Goal: Obtain resource: Download file/media

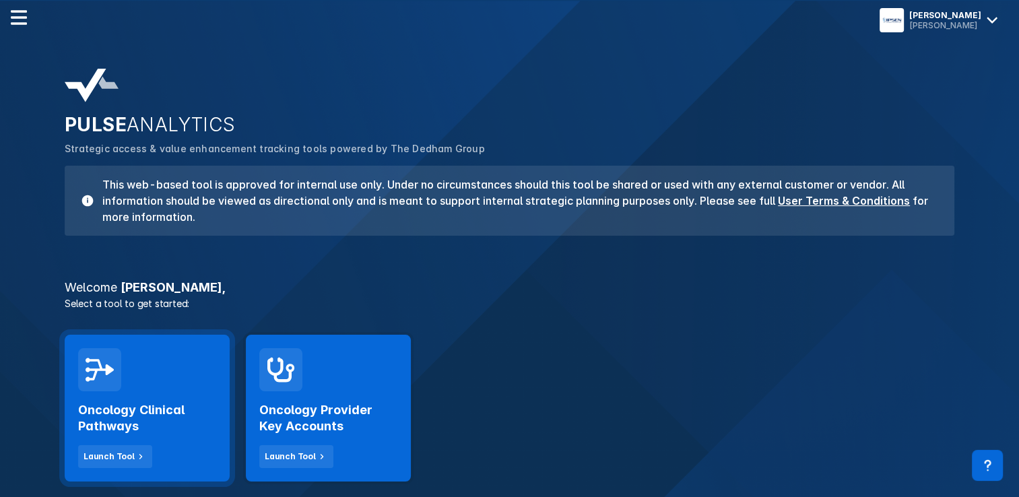
click at [178, 406] on h2 "Oncology Clinical Pathways" at bounding box center [147, 418] width 138 height 32
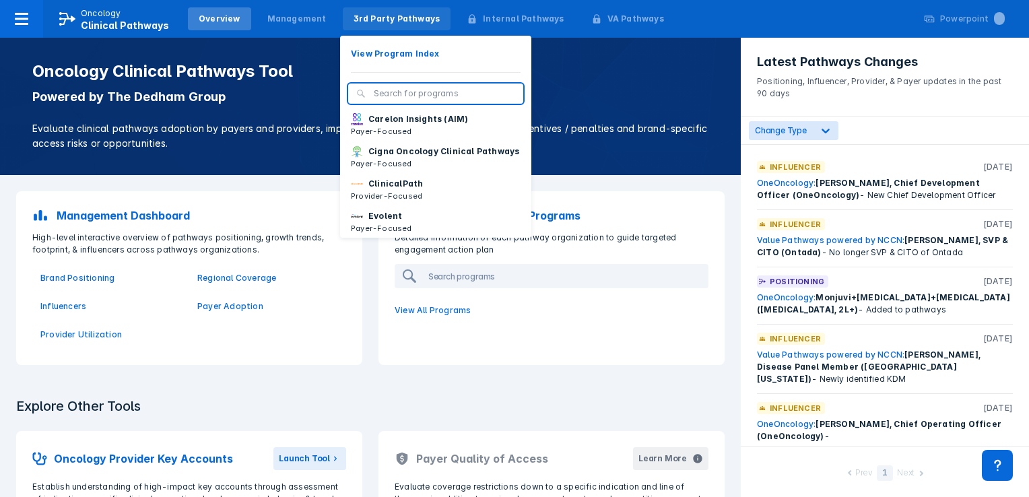
click at [383, 20] on div "3rd Party Pathways" at bounding box center [397, 19] width 87 height 12
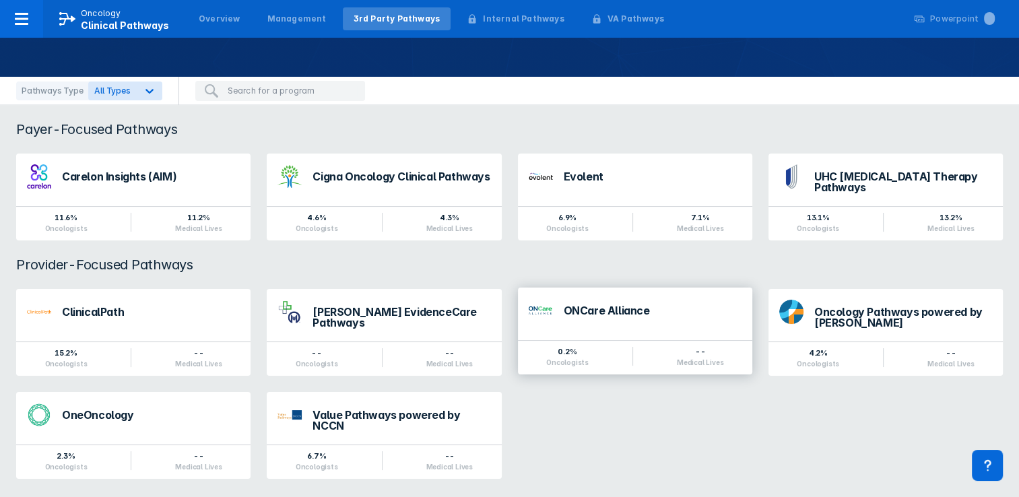
scroll to position [88, 0]
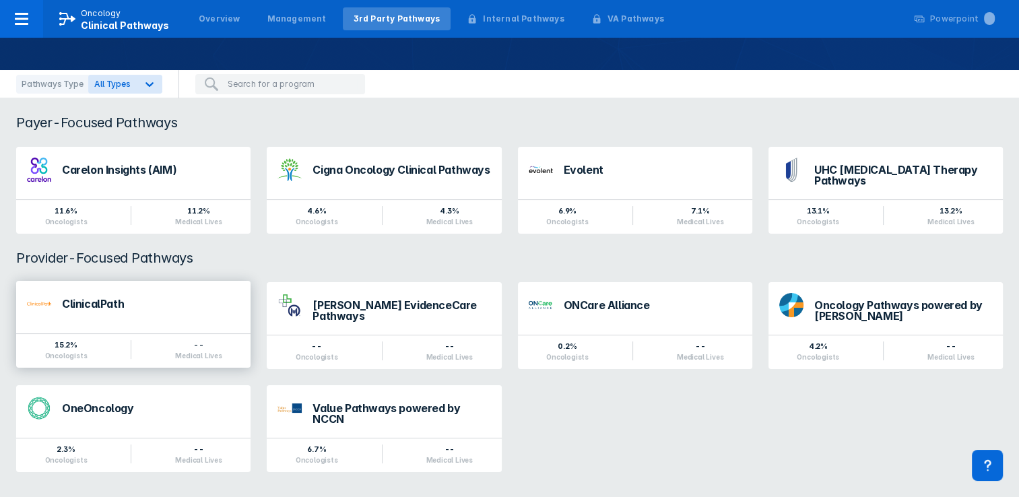
click at [153, 305] on div "ClinicalPath" at bounding box center [151, 307] width 178 height 18
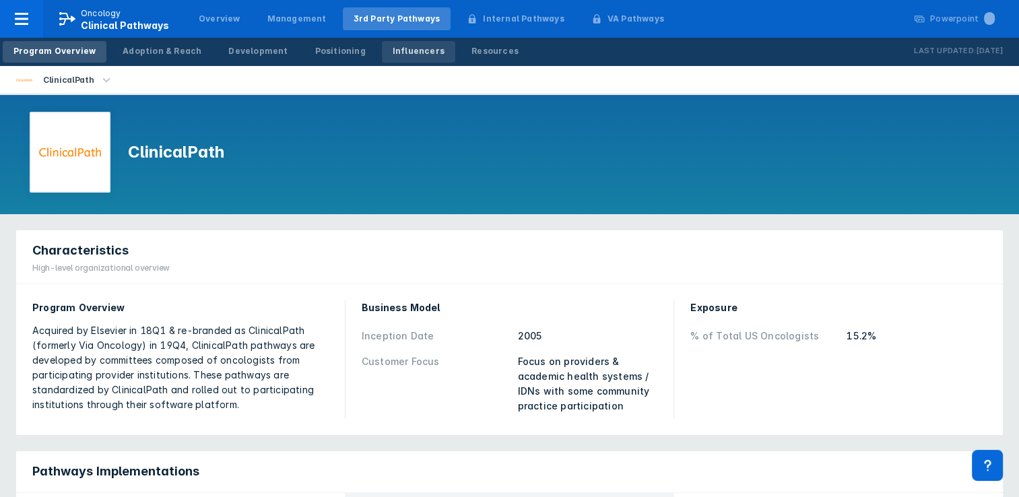
click at [399, 46] on div "Influencers" at bounding box center [419, 51] width 52 height 12
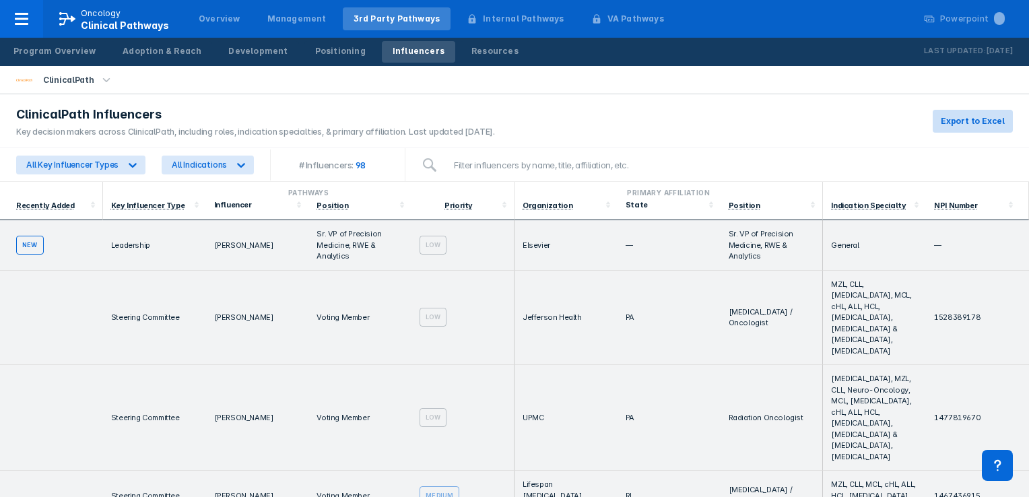
click at [961, 121] on span "Export to Excel" at bounding box center [973, 121] width 64 height 12
click at [113, 20] on span "Clinical Pathways" at bounding box center [125, 25] width 88 height 11
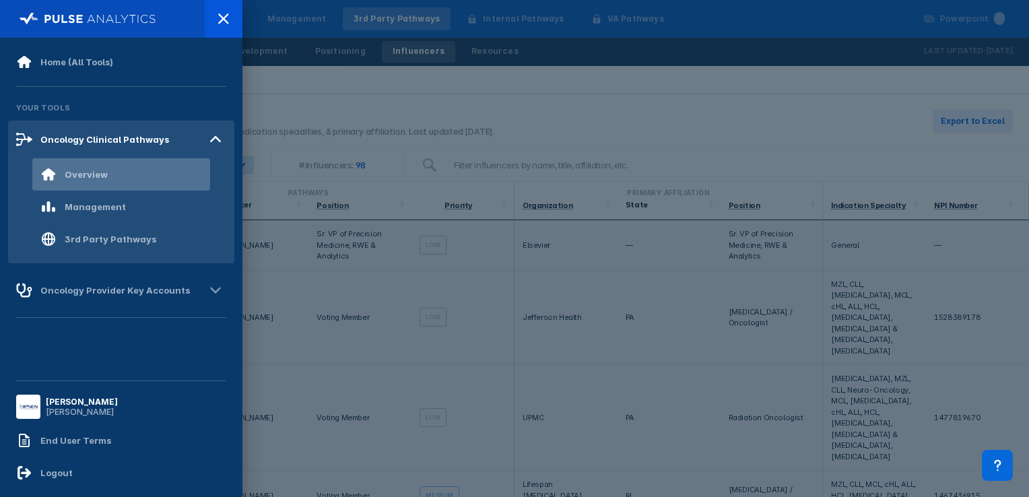
click at [103, 176] on div "Overview" at bounding box center [86, 174] width 43 height 11
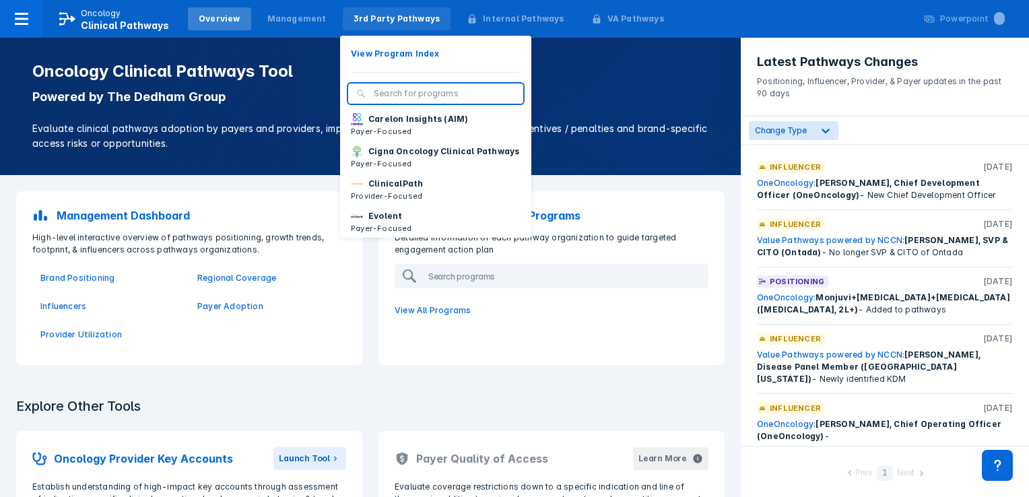
click at [382, 20] on div "3rd Party Pathways" at bounding box center [397, 19] width 87 height 12
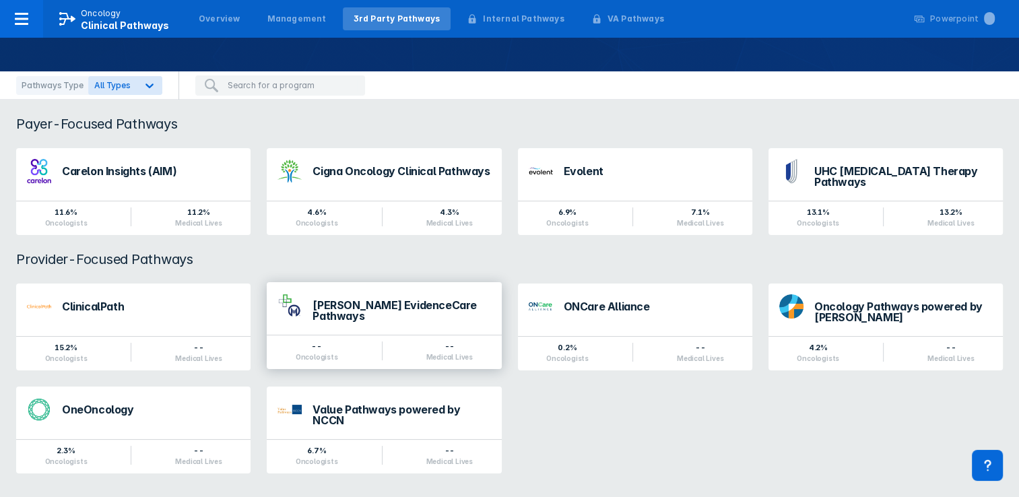
scroll to position [88, 0]
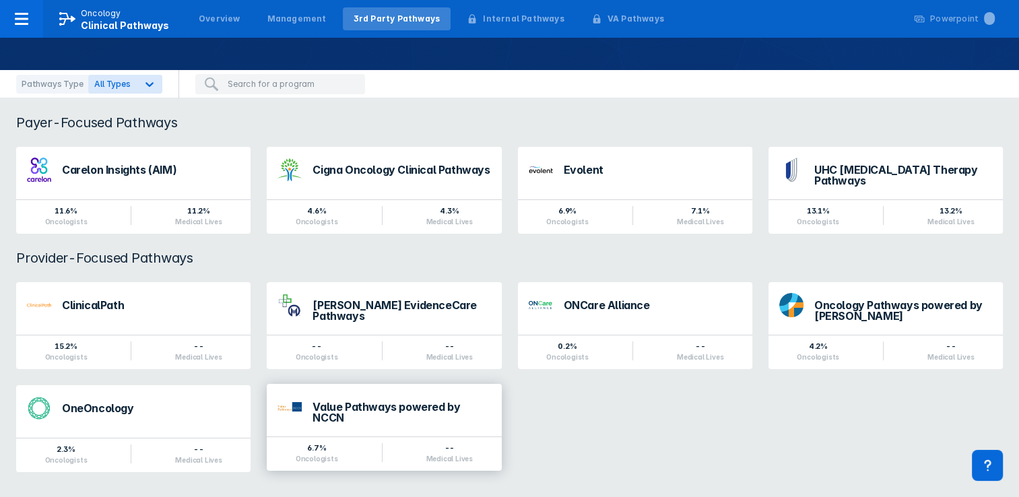
click at [414, 402] on div "Value Pathways powered by NCCN" at bounding box center [402, 413] width 178 height 22
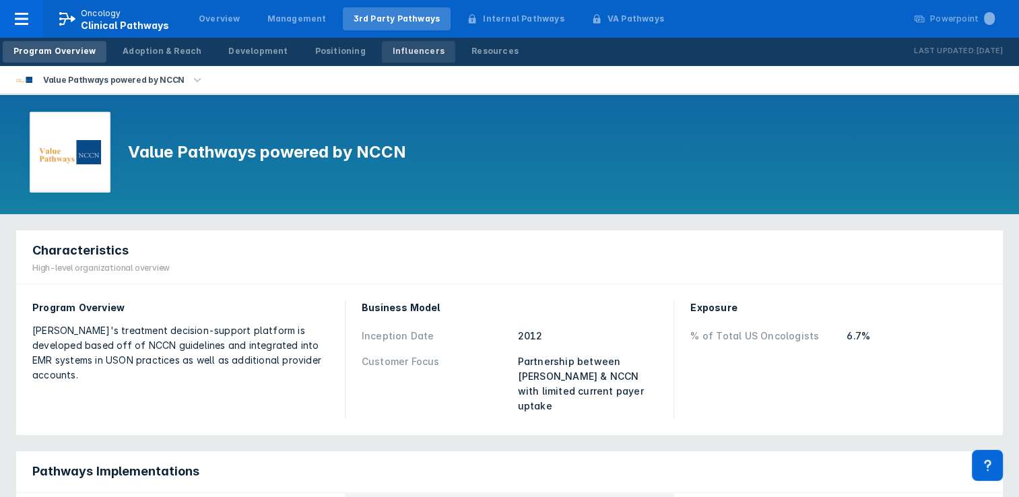
click at [393, 51] on div "Influencers" at bounding box center [419, 51] width 52 height 12
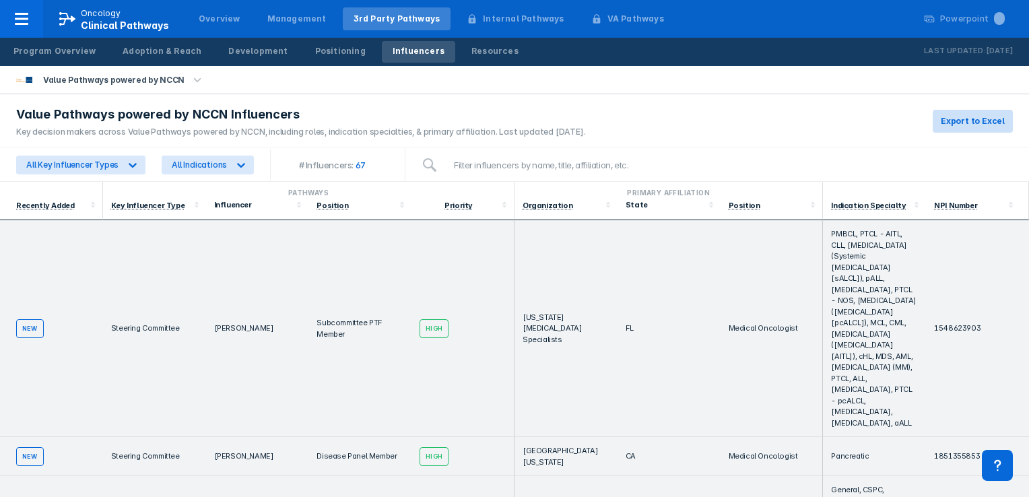
click at [978, 121] on span "Export to Excel" at bounding box center [973, 121] width 64 height 12
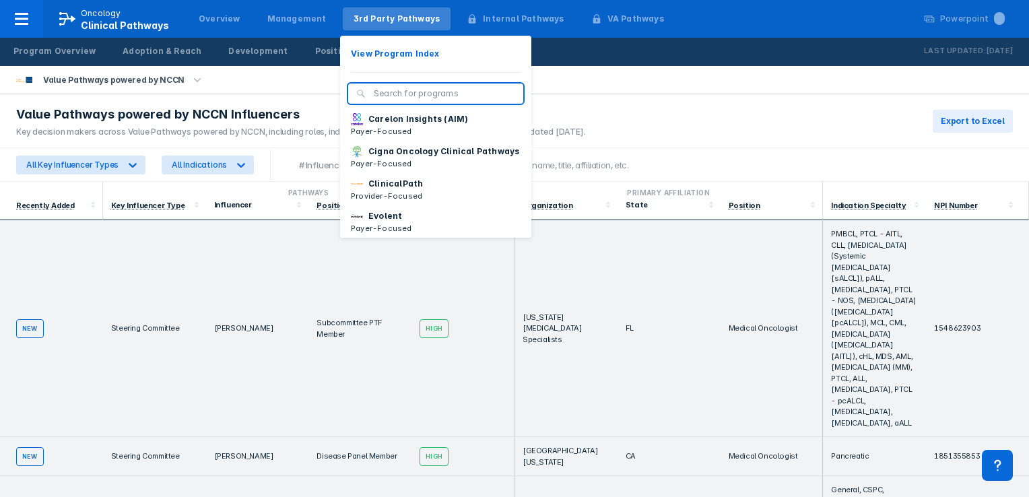
click at [379, 18] on div "3rd Party Pathways" at bounding box center [397, 19] width 87 height 12
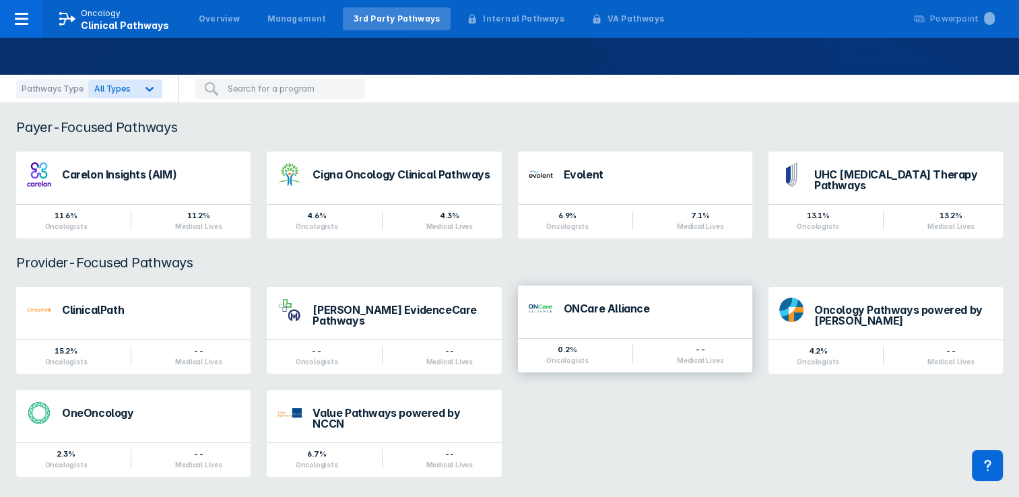
scroll to position [88, 0]
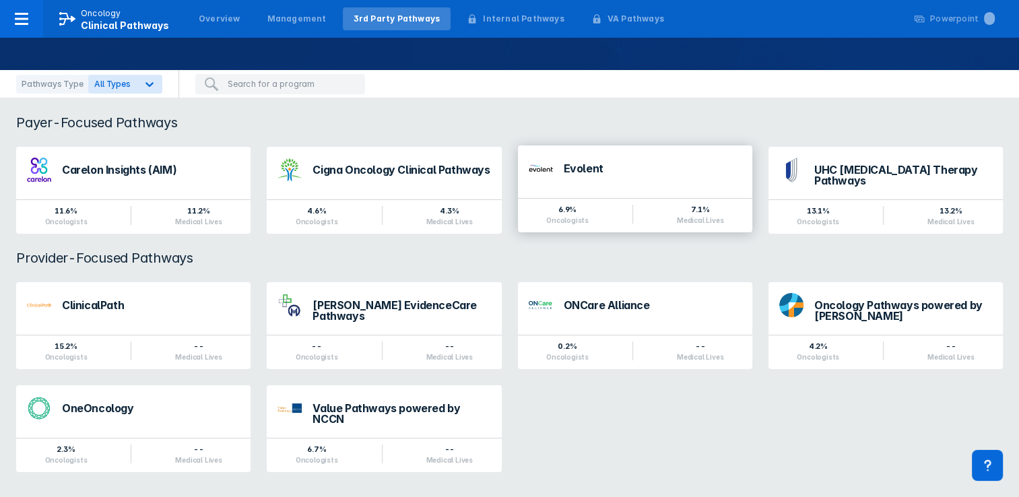
click at [590, 168] on div "Evolent" at bounding box center [653, 168] width 178 height 11
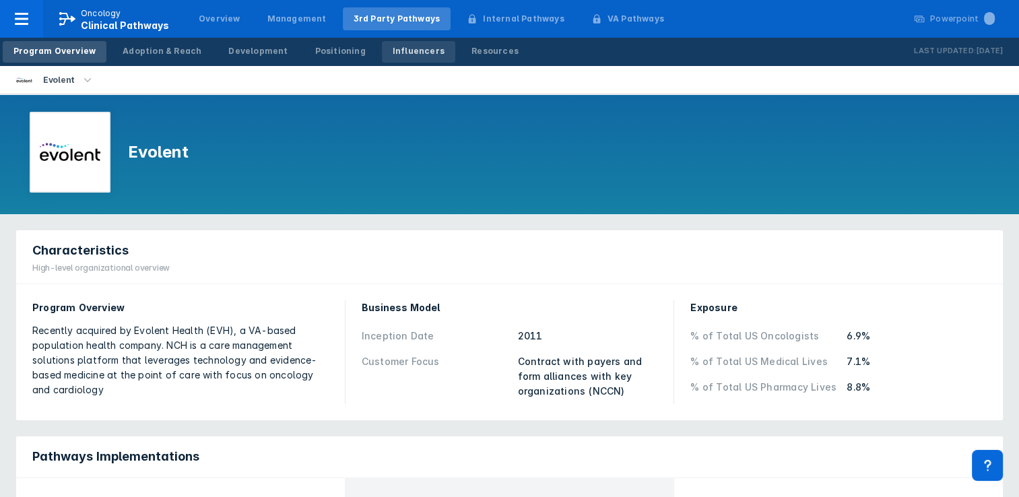
click at [396, 54] on div "Influencers" at bounding box center [419, 51] width 52 height 12
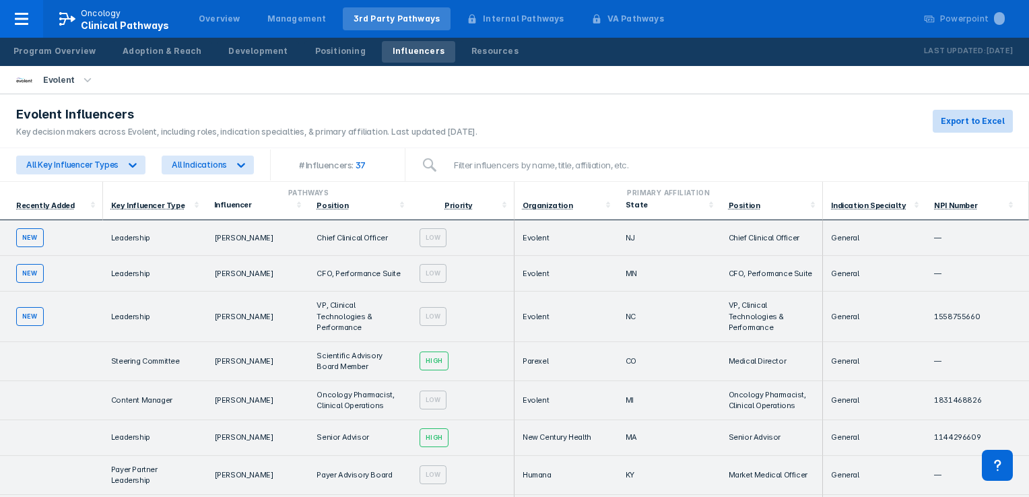
drag, startPoint x: 976, startPoint y: 120, endPoint x: 986, endPoint y: 125, distance: 11.2
click at [976, 121] on span "Export to Excel" at bounding box center [973, 121] width 64 height 12
click at [239, 164] on icon at bounding box center [241, 165] width 8 height 5
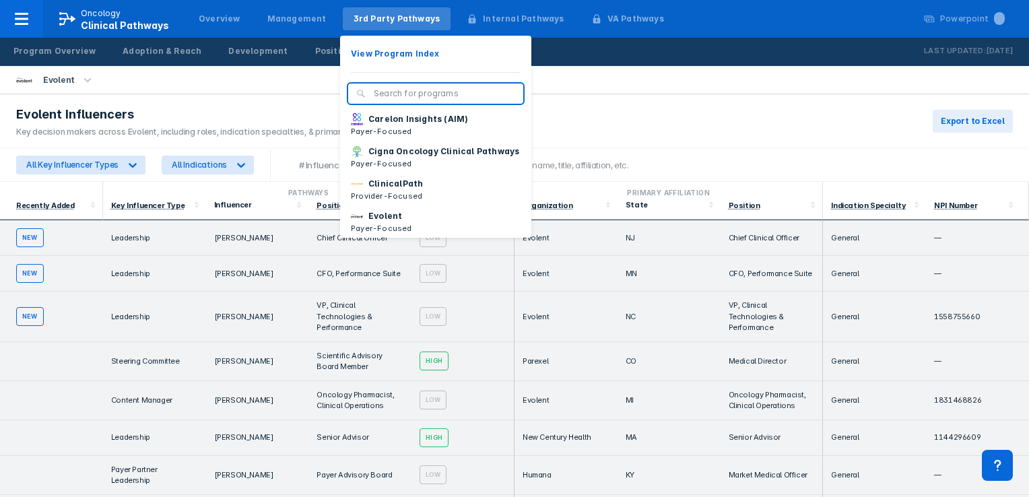
click at [383, 18] on div "3rd Party Pathways" at bounding box center [397, 19] width 87 height 12
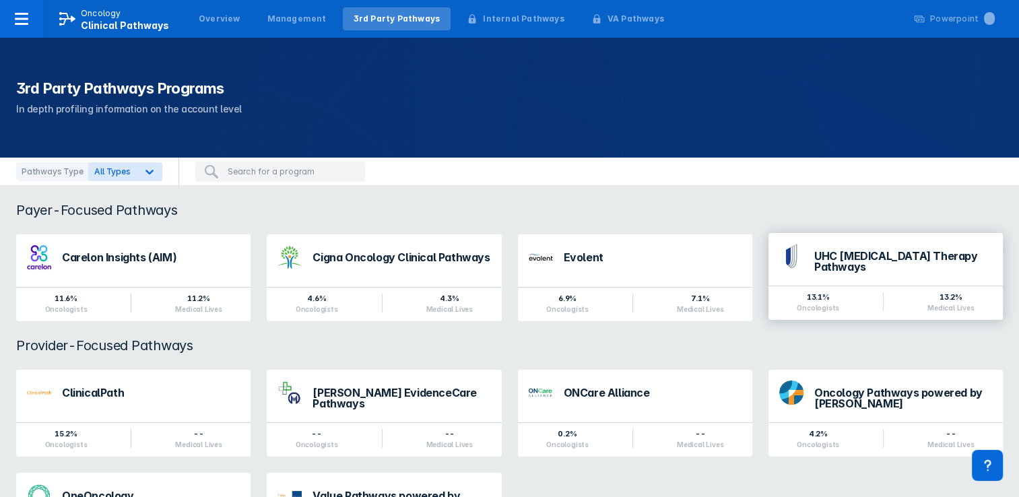
click at [905, 261] on div "UHC [MEDICAL_DATA] Therapy Pathways" at bounding box center [904, 262] width 178 height 22
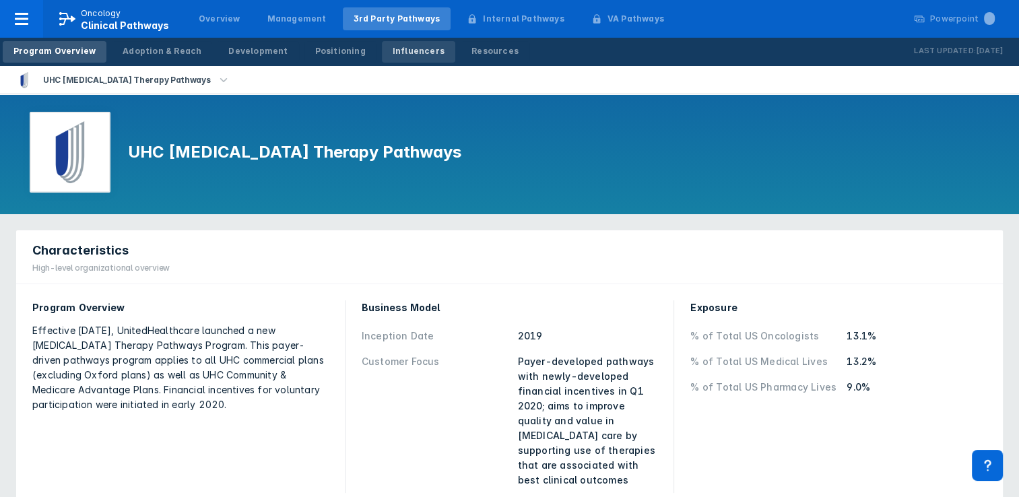
click at [397, 50] on div "Influencers" at bounding box center [419, 51] width 52 height 12
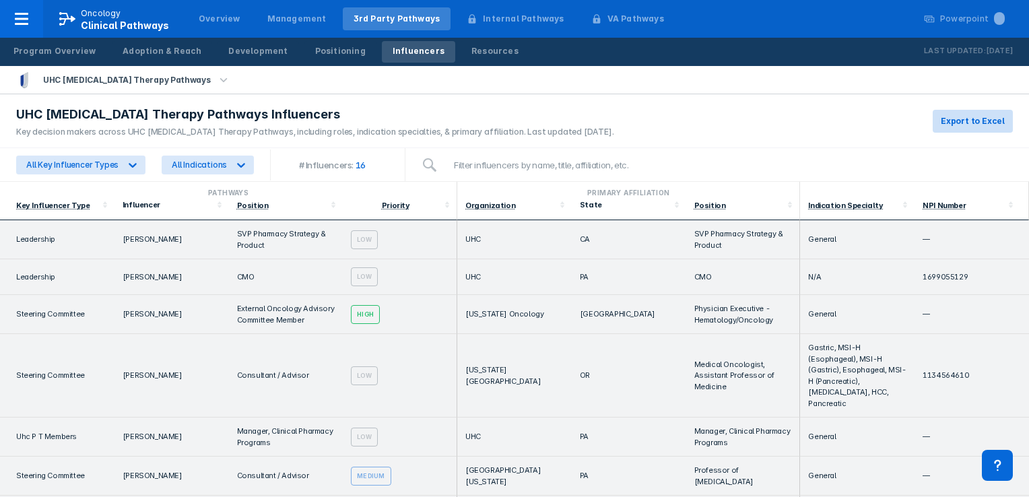
click at [995, 118] on span "Export to Excel" at bounding box center [973, 121] width 64 height 12
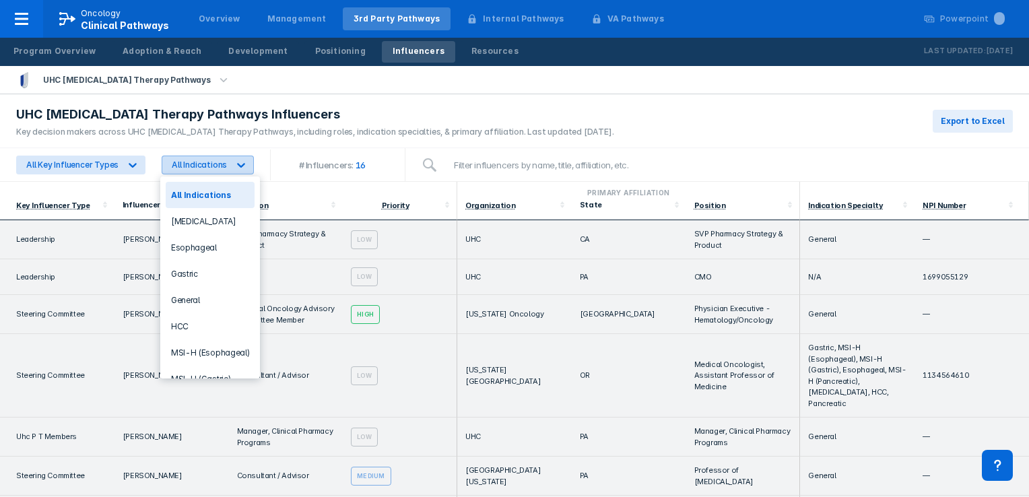
click at [239, 163] on icon at bounding box center [240, 164] width 13 height 13
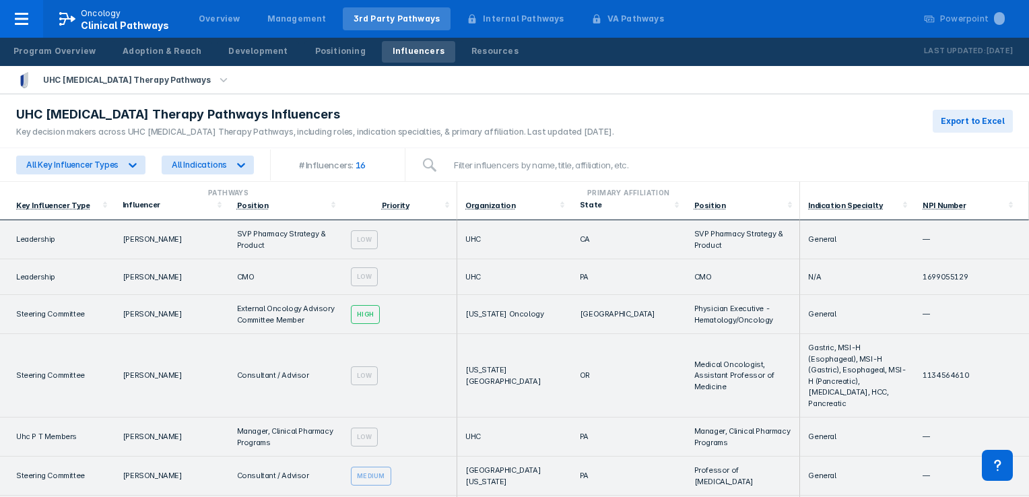
click at [730, 109] on div "UHC [MEDICAL_DATA] Therapy Pathways Influencers Key decision makers across UHC …" at bounding box center [514, 121] width 1029 height 54
